Goal: Navigation & Orientation: Find specific page/section

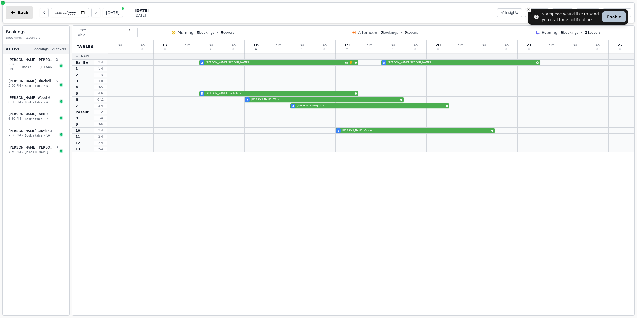
click at [23, 15] on button "Back" at bounding box center [19, 12] width 27 height 13
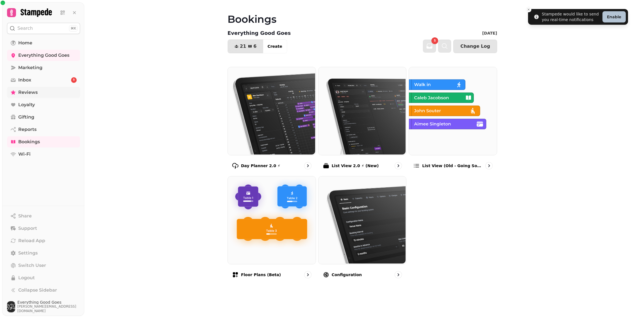
click at [53, 94] on link "Reviews" at bounding box center [43, 92] width 73 height 11
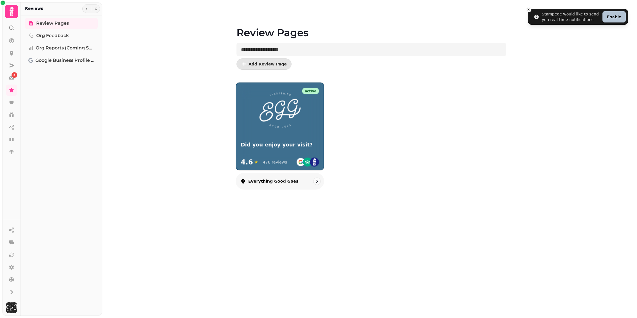
click at [277, 128] on img at bounding box center [280, 110] width 42 height 37
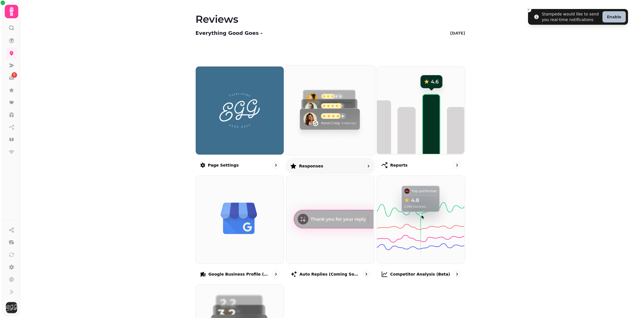
click at [342, 157] on div "Responses" at bounding box center [330, 165] width 90 height 17
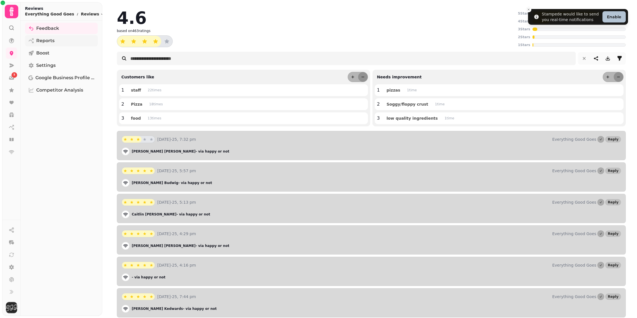
click at [62, 35] on link "Reports" at bounding box center [61, 40] width 73 height 11
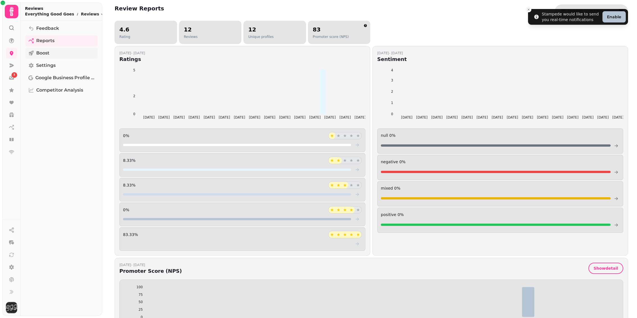
click at [62, 53] on link "Boost" at bounding box center [61, 52] width 73 height 11
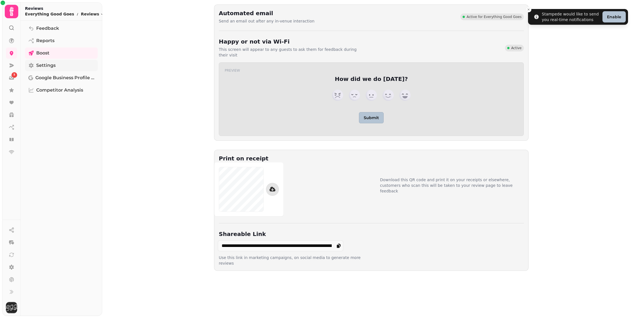
click at [61, 64] on link "Settings" at bounding box center [61, 65] width 73 height 11
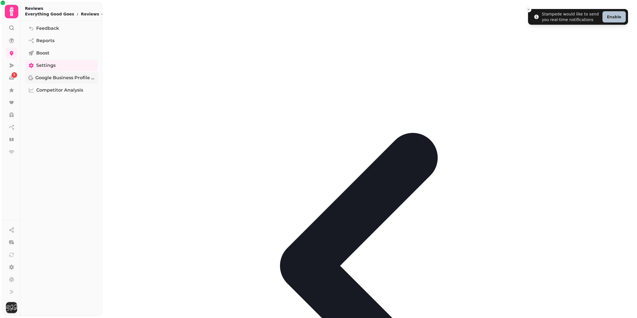
click at [59, 80] on span "Google Business Profile (Beta)" at bounding box center [64, 77] width 59 height 7
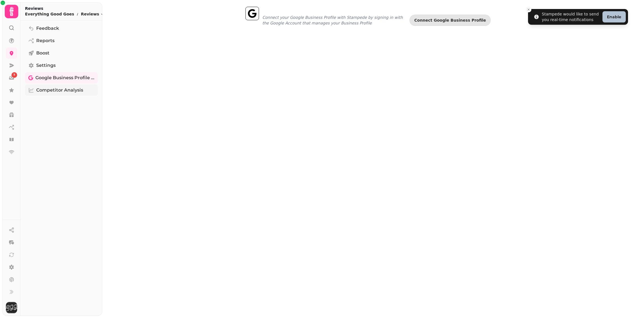
click at [60, 93] on span "Competitor Analysis" at bounding box center [59, 90] width 47 height 7
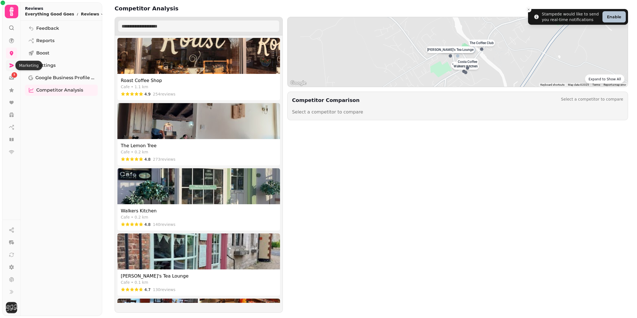
click at [11, 67] on icon at bounding box center [12, 65] width 4 height 4
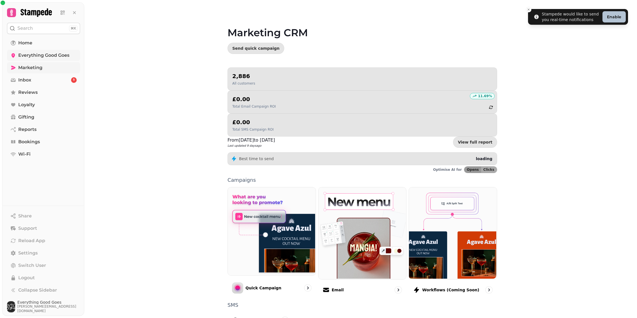
click at [27, 54] on span "Everything Good Goes" at bounding box center [43, 55] width 51 height 7
